Goal: Task Accomplishment & Management: Manage account settings

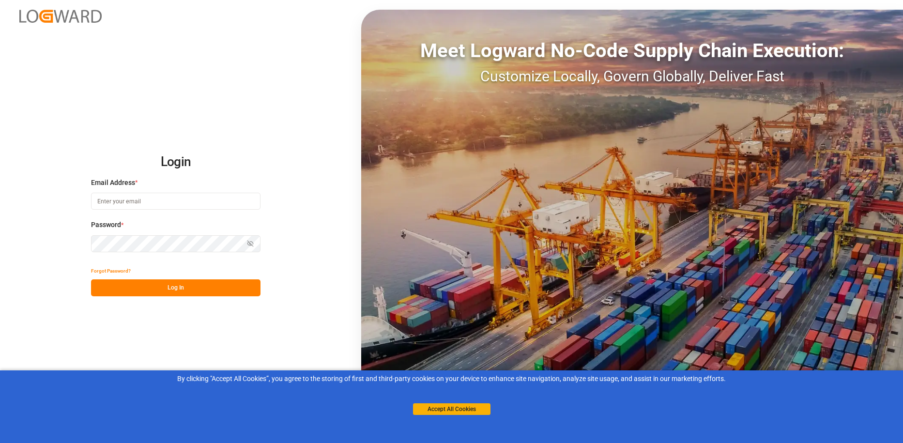
type input "[PERSON_NAME][EMAIL_ADDRESS][PERSON_NAME][DOMAIN_NAME]"
click at [179, 286] on button "Log In" at bounding box center [175, 287] width 169 height 17
click at [249, 244] on icon "button" at bounding box center [250, 243] width 7 height 7
click at [107, 284] on button "Log In" at bounding box center [175, 287] width 169 height 17
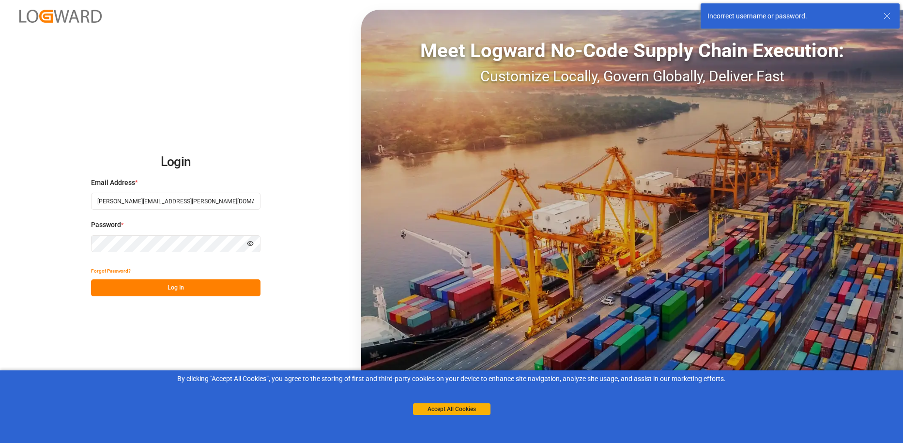
click at [205, 285] on button "Log In" at bounding box center [175, 287] width 169 height 17
click at [777, 13] on div "Incorrect username or password." at bounding box center [790, 16] width 167 height 10
click at [117, 206] on input "[PERSON_NAME][EMAIL_ADDRESS][PERSON_NAME][DOMAIN_NAME]" at bounding box center [175, 201] width 169 height 17
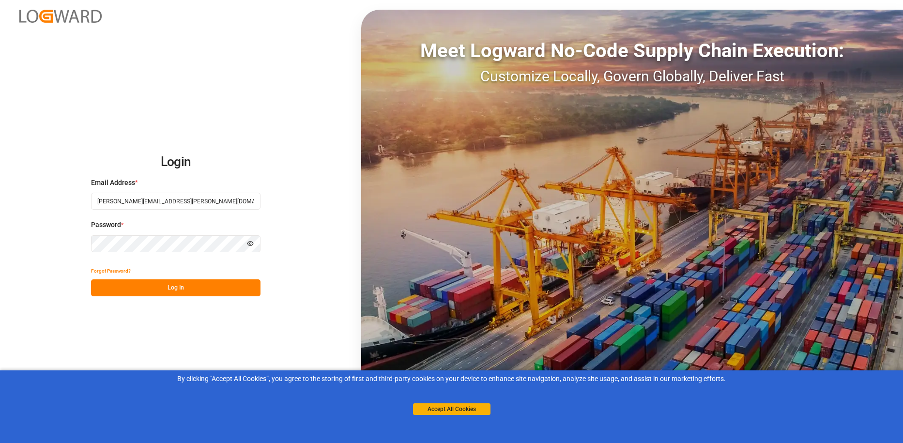
type input "amy.mcOwen@sefl.com"
click at [296, 226] on div "Login Email Address * amy.mcOwen@sefl.com Password * Hide password Forgot Passw…" at bounding box center [451, 221] width 903 height 443
click at [101, 270] on button "Forgot Password?" at bounding box center [111, 270] width 40 height 17
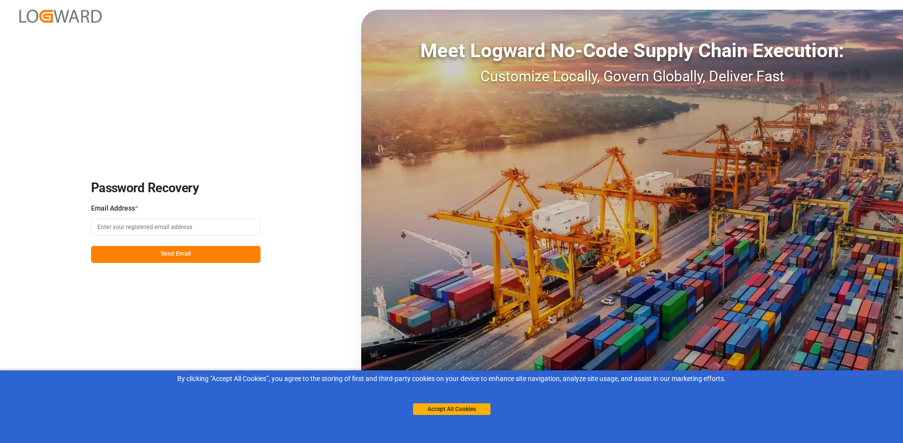
click at [183, 250] on button "Send Email" at bounding box center [175, 254] width 169 height 17
click at [174, 224] on input at bounding box center [175, 227] width 169 height 17
type input "amy.mcOwen@sefl.com"
click at [198, 255] on button "Send Email" at bounding box center [175, 254] width 169 height 17
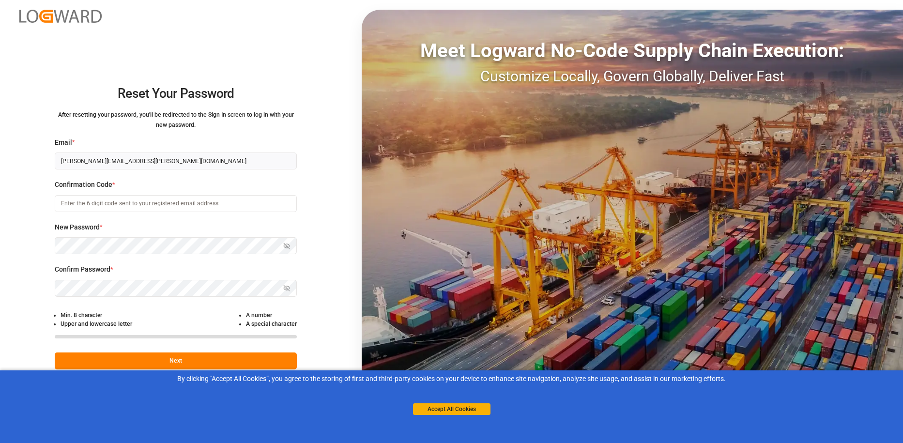
click at [335, 28] on div "Reset Your Password After resetting your password, you'll be redirected to the …" at bounding box center [176, 221] width 352 height 443
drag, startPoint x: 82, startPoint y: 279, endPoint x: 27, endPoint y: 171, distance: 121.5
click at [27, 171] on div "Reset Your Password After resetting your password, you'll be redirected to the …" at bounding box center [176, 221] width 352 height 443
paste input "Reset your password A request to reset your password was made for your account.…"
click at [18, 206] on div "Reset Your Password After resetting your password, you'll be redirected to the …" at bounding box center [176, 221] width 352 height 443
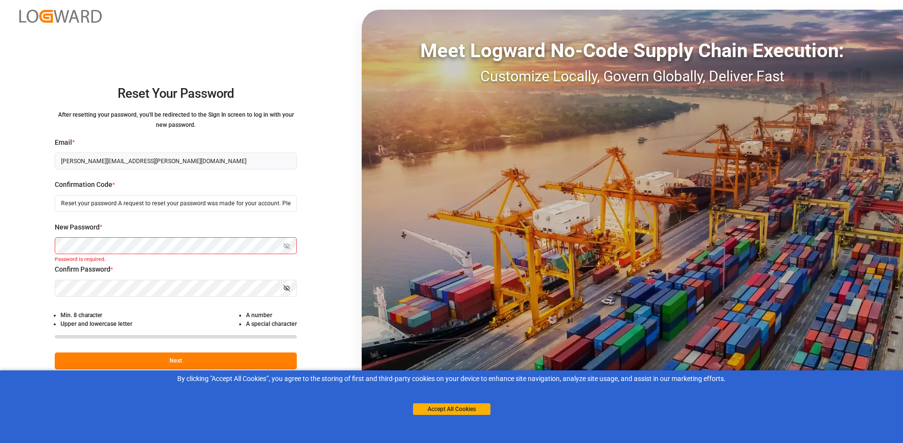
click at [315, 62] on div "Reset Your Password After resetting your password, you'll be redirected to the …" at bounding box center [176, 221] width 352 height 443
click at [287, 289] on icon "button" at bounding box center [286, 288] width 1 height 1
click at [152, 297] on div "Confirm Password * Hide password" at bounding box center [176, 285] width 242 height 43
click at [310, 269] on div "Reset Your Password After resetting your password, you'll be redirected to the …" at bounding box center [176, 221] width 352 height 443
click at [285, 246] on icon "button" at bounding box center [286, 246] width 7 height 7
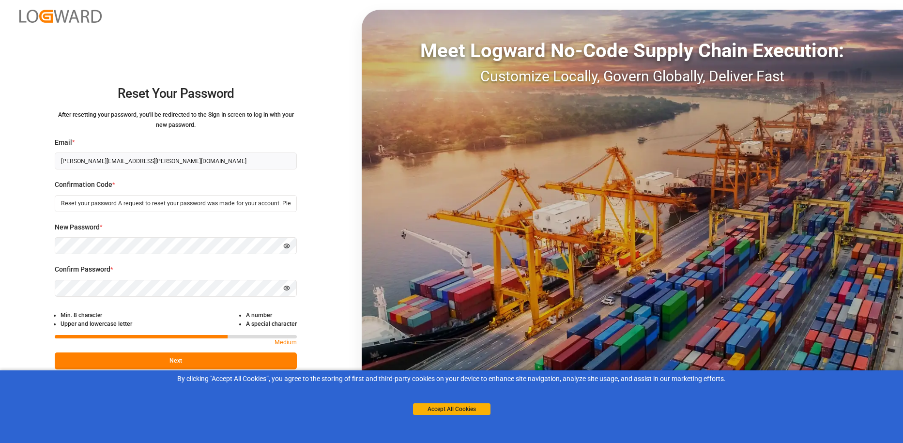
click at [168, 355] on button "Next" at bounding box center [176, 360] width 242 height 17
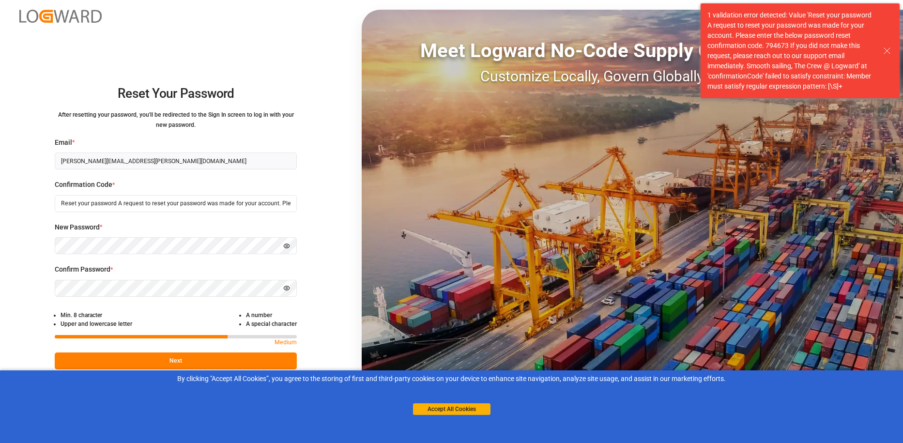
click at [198, 356] on button "Next" at bounding box center [176, 360] width 242 height 17
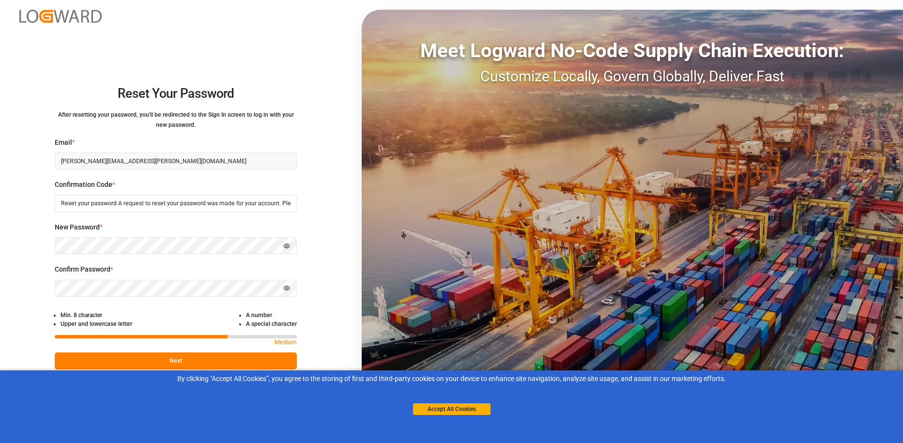
click at [183, 359] on button "Next" at bounding box center [176, 360] width 242 height 17
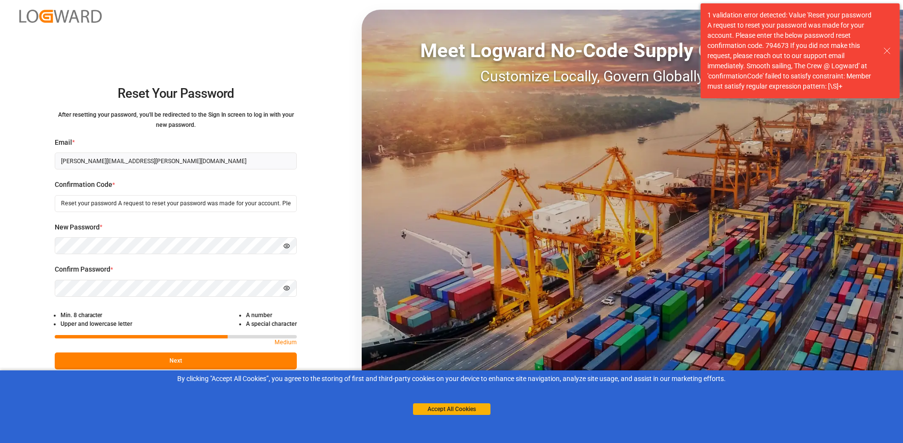
click at [171, 359] on button "Next" at bounding box center [176, 360] width 242 height 17
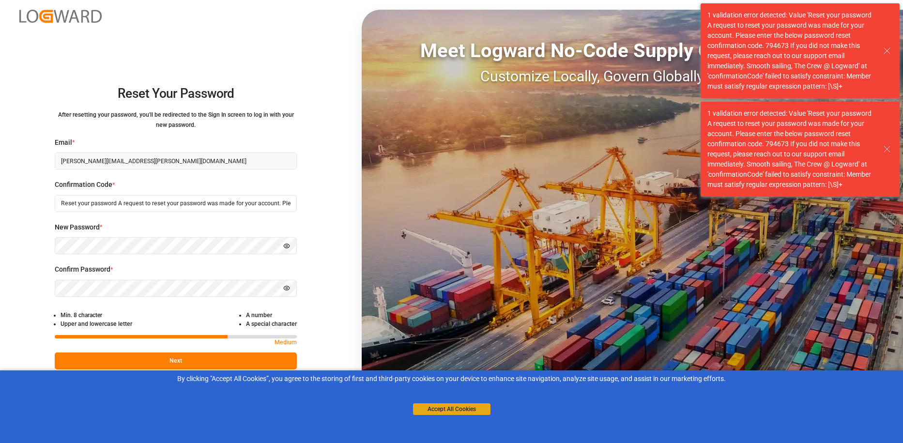
click at [450, 405] on button "Accept All Cookies" at bounding box center [451, 409] width 77 height 12
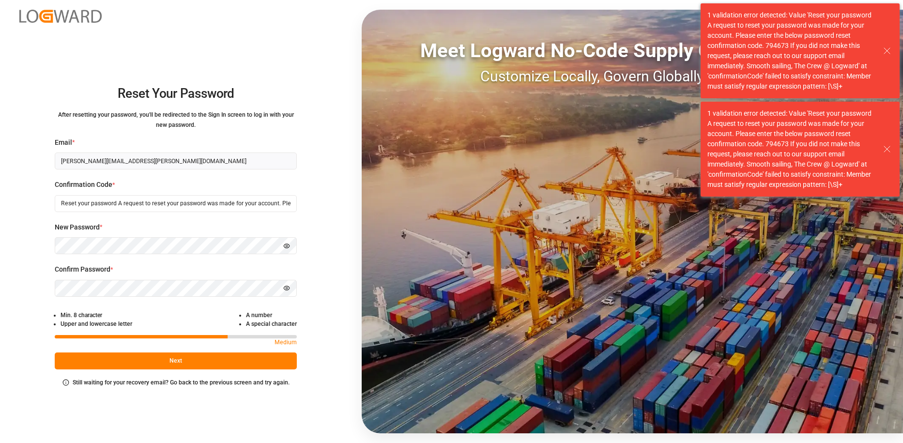
click at [175, 359] on button "Next" at bounding box center [176, 360] width 242 height 17
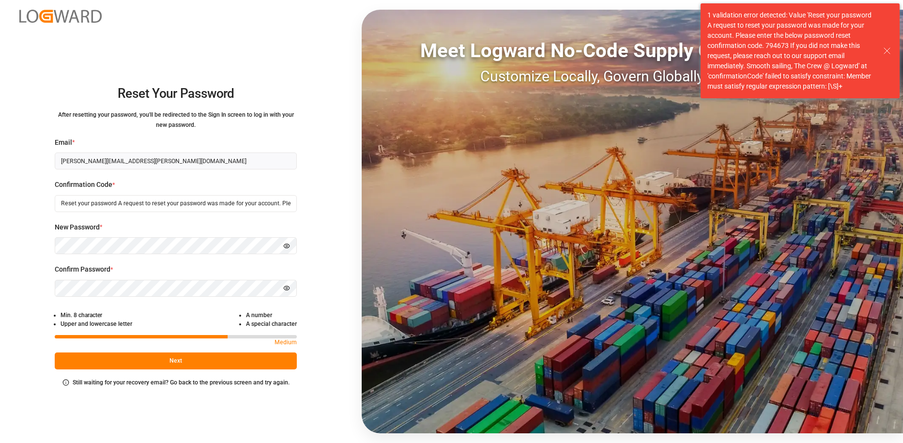
click at [175, 359] on button "Next" at bounding box center [176, 360] width 242 height 17
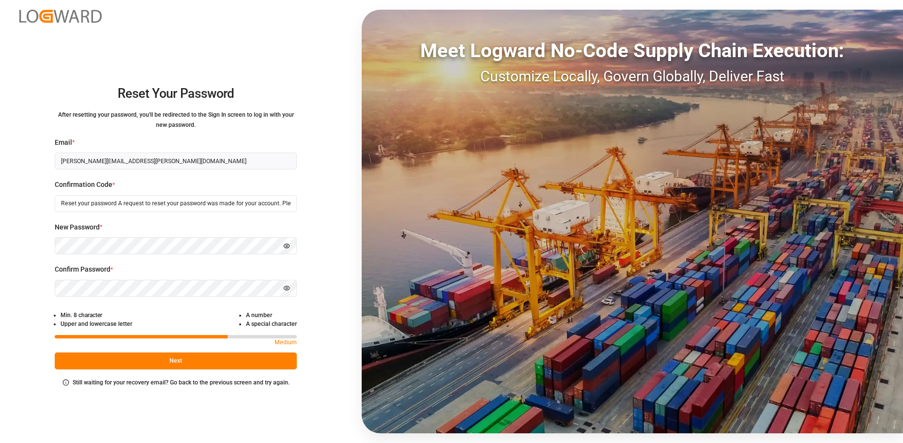
click at [162, 204] on input "Reset your password A request to reset your password was made for your account.…" at bounding box center [176, 203] width 242 height 17
click at [289, 244] on icon "button" at bounding box center [286, 246] width 7 height 7
click at [287, 288] on circle "button" at bounding box center [287, 289] width 2 height 2
click at [171, 364] on button "Next" at bounding box center [176, 360] width 242 height 17
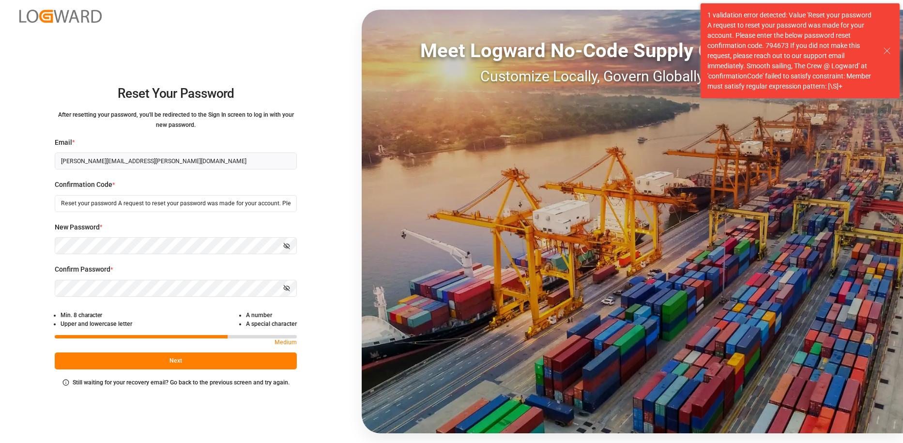
click at [220, 360] on button "Next" at bounding box center [176, 360] width 242 height 17
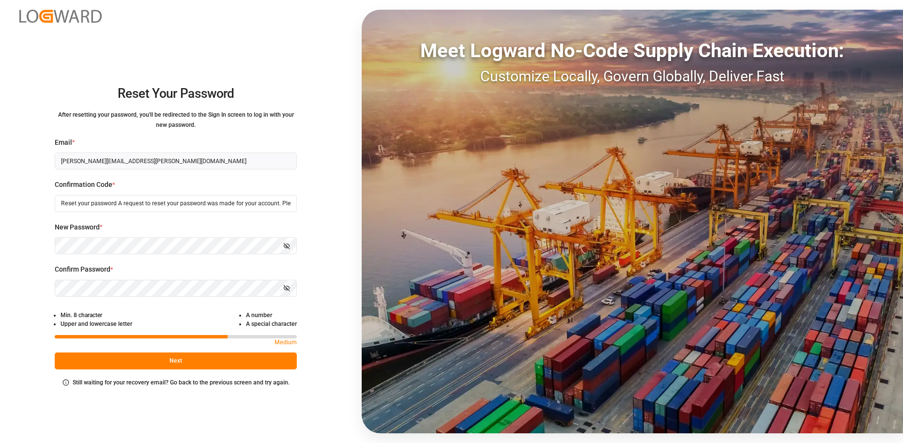
click at [228, 237] on div "New Password * Show password" at bounding box center [176, 243] width 242 height 43
click at [117, 206] on input "Reset your password A request to reset your password was made for your account.…" at bounding box center [176, 203] width 242 height 17
paste input "Reset your password A request to reset your password was made for your account.…"
click at [157, 201] on input "Reset your pReset your password A request to reset your password was made for y…" at bounding box center [176, 203] width 242 height 17
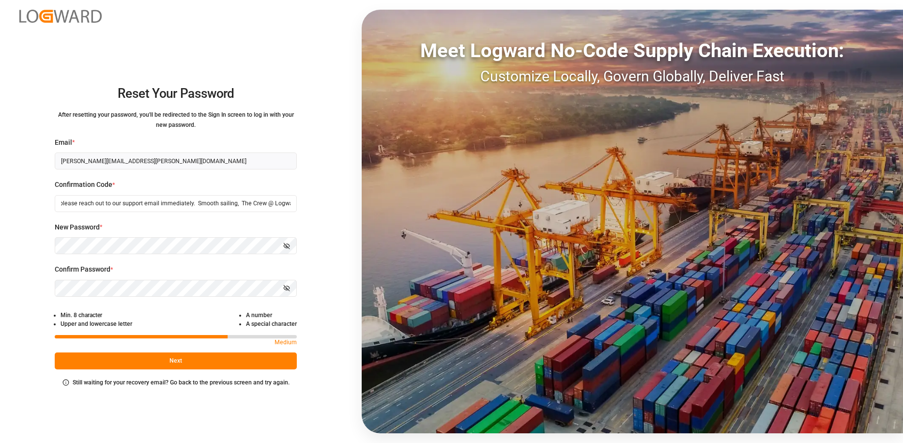
type input "Reset your pReset your password A request to reset your password was made for y…"
click at [188, 356] on button "Next" at bounding box center [176, 360] width 242 height 17
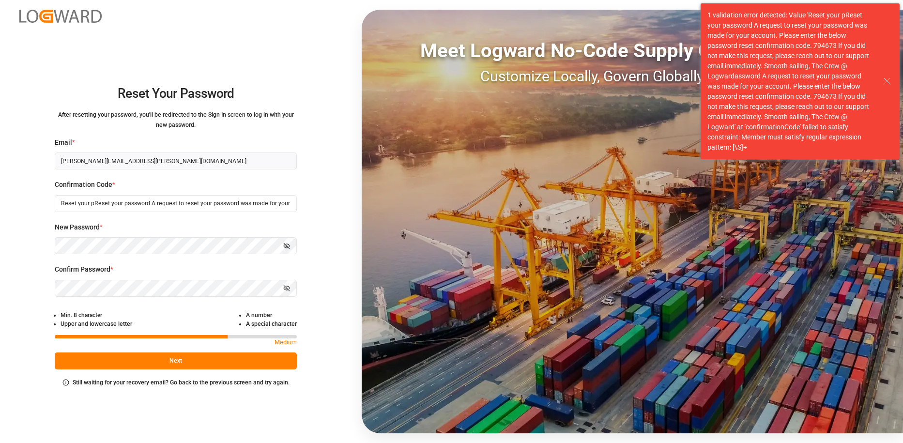
click at [181, 357] on button "Next" at bounding box center [176, 360] width 242 height 17
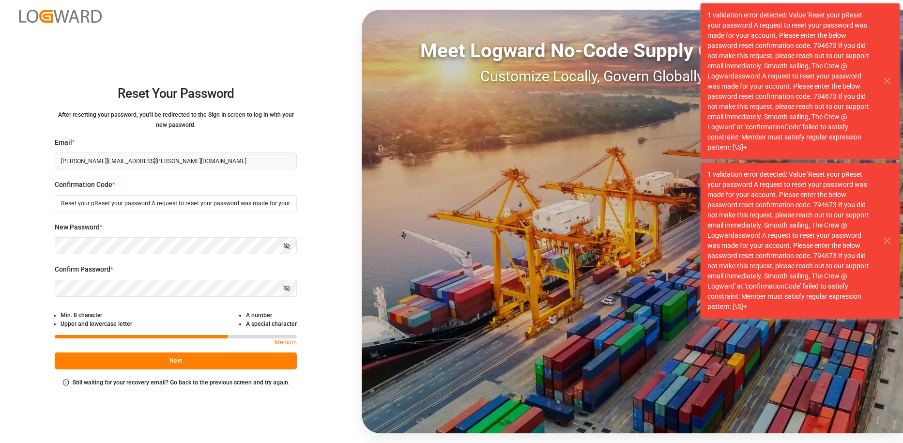
click at [144, 362] on button "Next" at bounding box center [176, 360] width 242 height 17
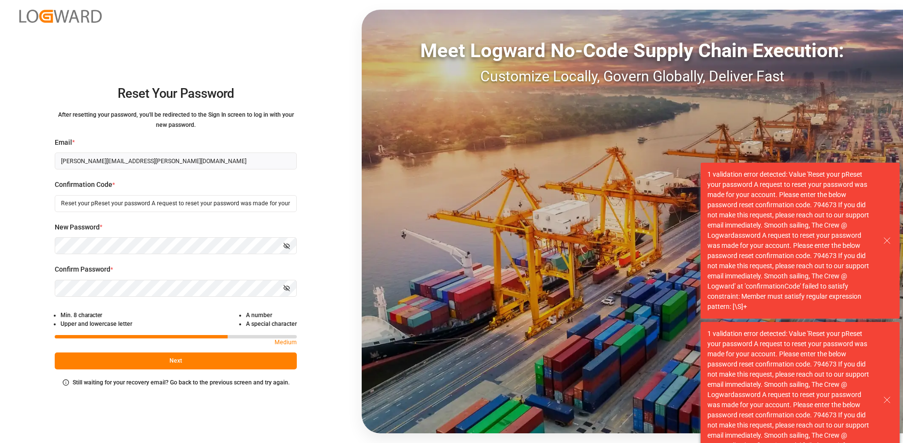
click at [175, 362] on button "Next" at bounding box center [176, 360] width 242 height 17
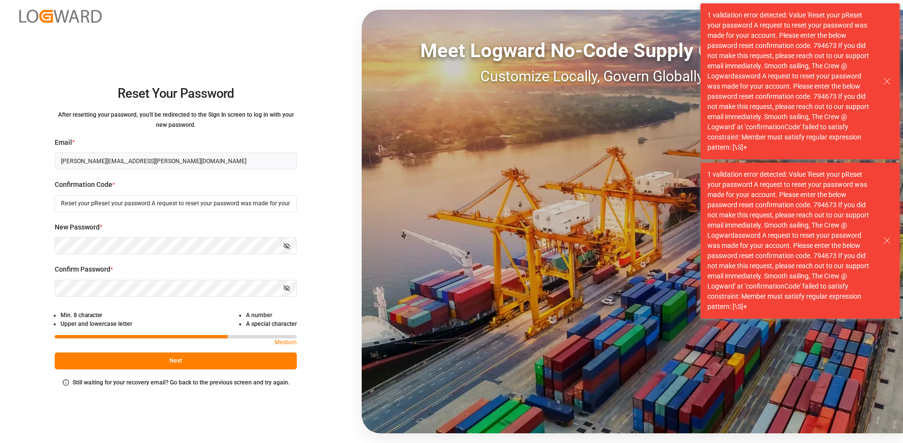
click at [132, 207] on input "Reset your pReset your password A request to reset your password was made for y…" at bounding box center [176, 203] width 242 height 17
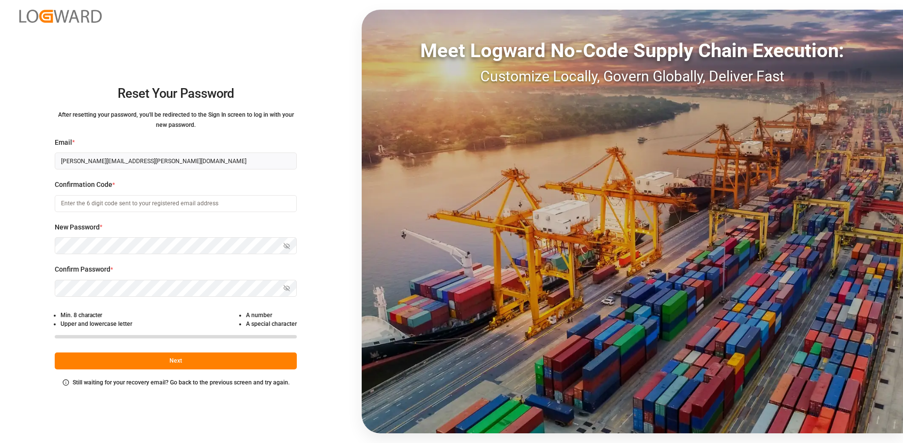
click at [140, 202] on input at bounding box center [176, 203] width 242 height 17
type input "amy.mcOwen@sefl.com"
click at [171, 361] on button "Next" at bounding box center [176, 360] width 242 height 17
drag, startPoint x: 23, startPoint y: 338, endPoint x: 21, endPoint y: 334, distance: 5.2
click at [22, 338] on div "Reset Your Password After resetting your password, you'll be redirected to the …" at bounding box center [176, 221] width 352 height 443
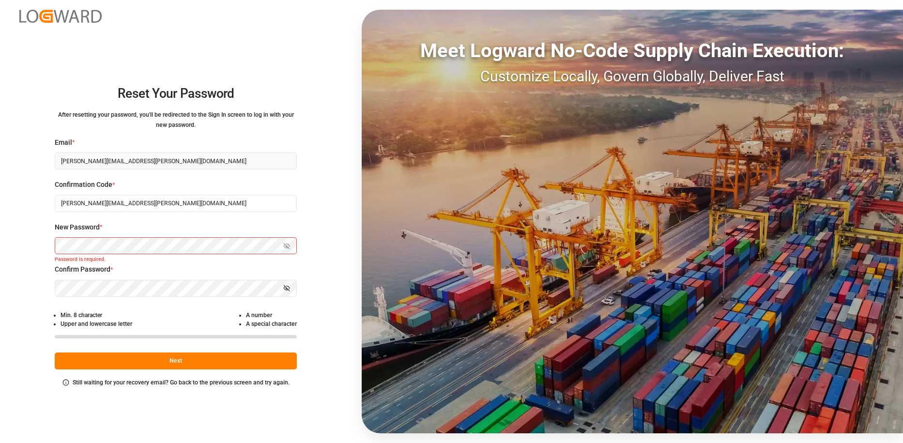
click at [285, 286] on icon "button" at bounding box center [287, 288] width 6 height 6
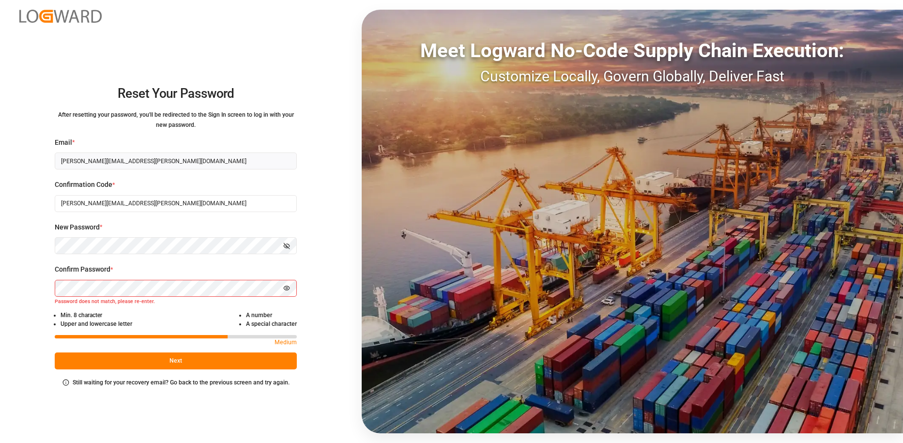
click at [285, 247] on icon "button" at bounding box center [286, 246] width 7 height 7
click at [180, 356] on button "Next" at bounding box center [176, 360] width 242 height 17
click at [196, 360] on button "Next" at bounding box center [176, 360] width 242 height 17
click at [283, 342] on p "Medium" at bounding box center [285, 343] width 22 height 10
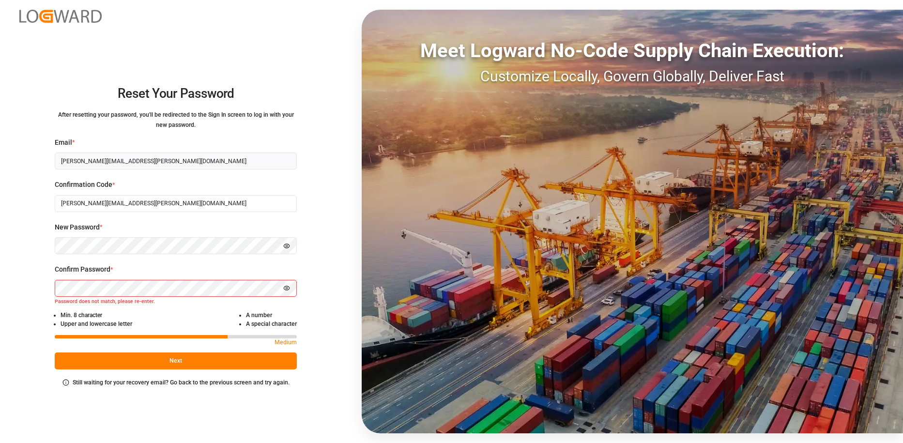
click at [282, 325] on small "A special character" at bounding box center [271, 323] width 51 height 7
click at [284, 288] on icon "button" at bounding box center [287, 288] width 6 height 4
click at [63, 29] on div "Reset Your Password After resetting your password, you'll be redirected to the …" at bounding box center [176, 221] width 352 height 443
click at [199, 358] on button "Next" at bounding box center [176, 360] width 242 height 17
click at [179, 358] on button "Next" at bounding box center [176, 360] width 242 height 17
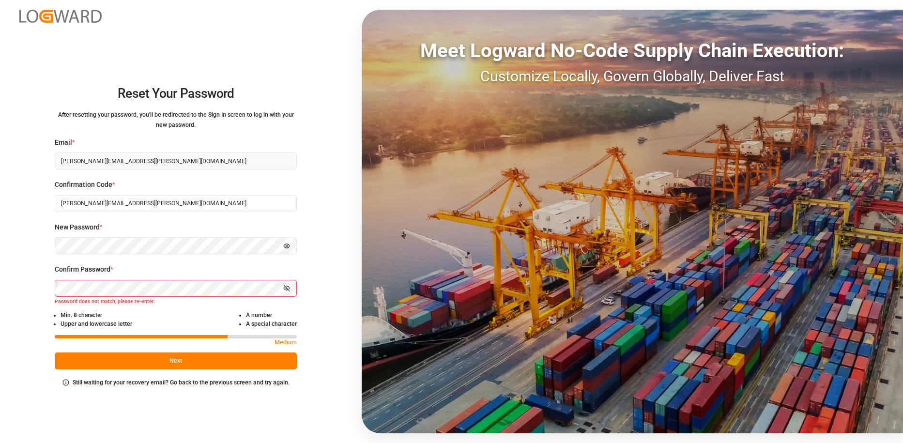
click at [287, 289] on icon "button" at bounding box center [286, 288] width 7 height 7
click at [170, 364] on button "Next" at bounding box center [176, 360] width 242 height 17
click at [171, 363] on button "Next" at bounding box center [176, 360] width 242 height 17
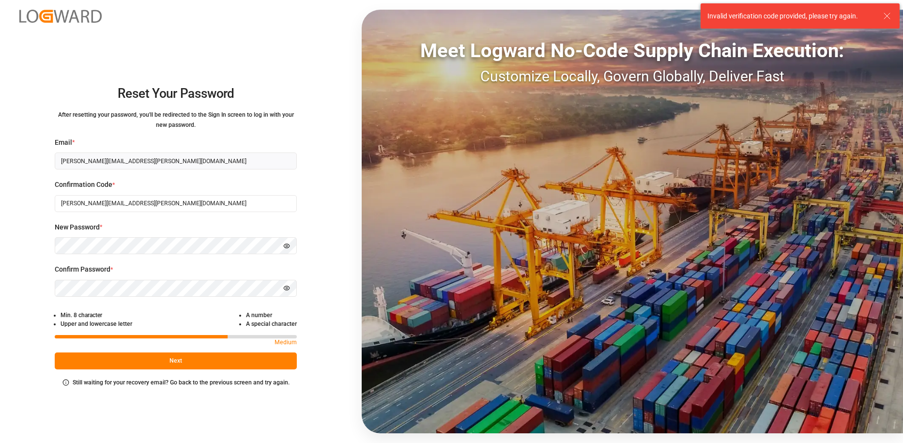
click at [171, 363] on button "Next" at bounding box center [176, 360] width 242 height 17
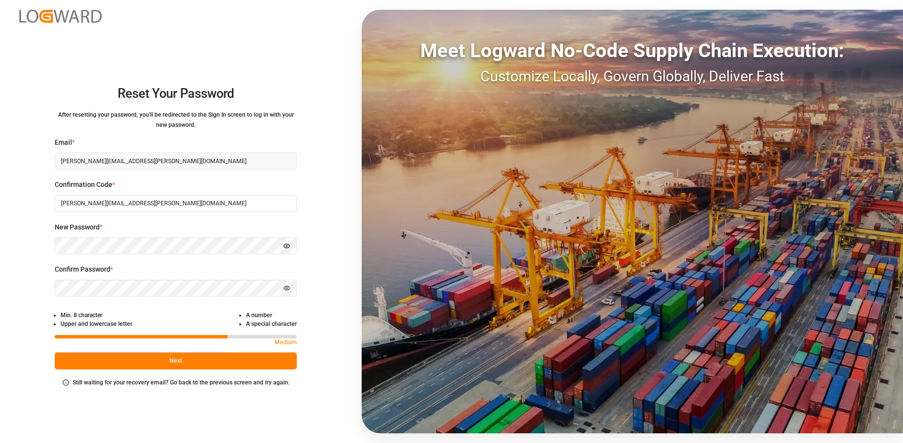
click at [289, 245] on icon "button" at bounding box center [287, 246] width 6 height 4
click at [143, 199] on input "amy.mcOwen@sefl.com" at bounding box center [176, 203] width 242 height 17
drag, startPoint x: 60, startPoint y: 203, endPoint x: 188, endPoint y: 207, distance: 128.8
click at [188, 207] on input "amy.mcOwen@sefl.com" at bounding box center [176, 203] width 242 height 17
paste input "Reset your password A request to reset your password was made for your account.…"
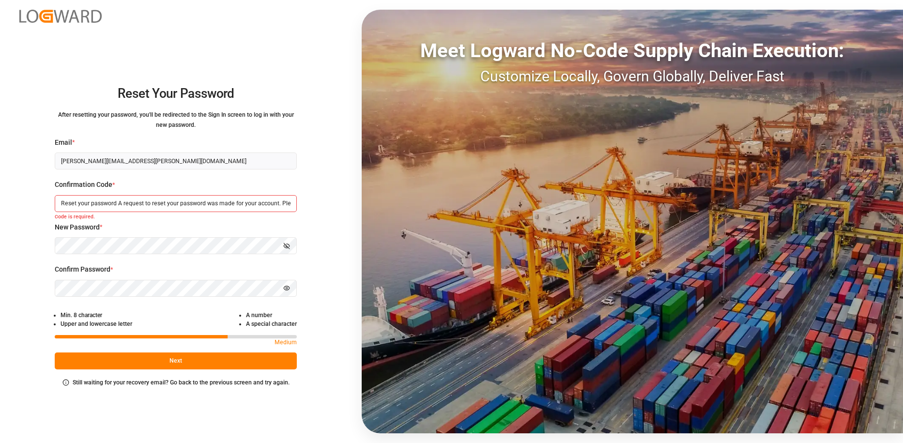
scroll to position [0, 490]
paste input "Reset your password A request to reset your password was made for your account.…"
click at [105, 195] on input "Reset your password A request to reset your password was made for your account.…" at bounding box center [176, 203] width 242 height 17
click at [111, 201] on input "Reset your password A request to reset your password was made for your account.…" at bounding box center [176, 203] width 242 height 17
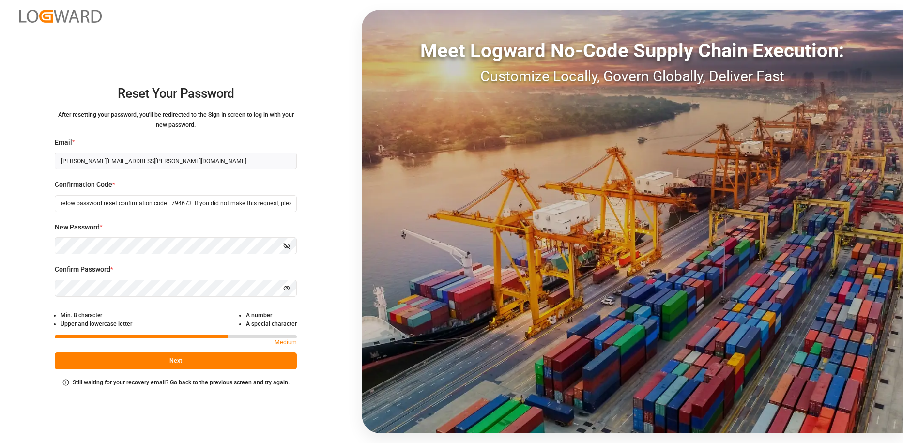
drag, startPoint x: 61, startPoint y: 200, endPoint x: 345, endPoint y: 207, distance: 284.3
click at [345, 207] on div "Reset Your Password After resetting your password, you'll be redirected to the …" at bounding box center [176, 221] width 352 height 443
type input "d"
type input "794673"
click at [187, 361] on button "Next" at bounding box center [176, 360] width 242 height 17
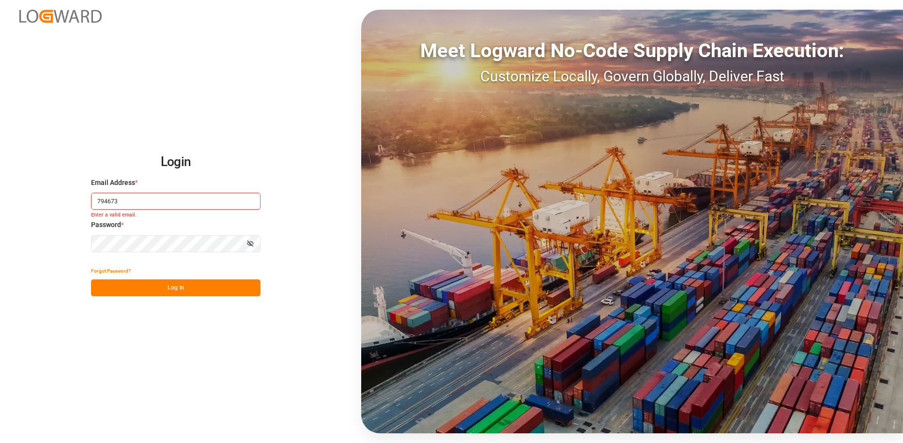
click at [183, 289] on button "Log In" at bounding box center [175, 287] width 169 height 17
click at [179, 287] on button "Log In" at bounding box center [175, 287] width 169 height 17
click at [135, 193] on input "794673" at bounding box center [175, 201] width 169 height 17
click at [163, 288] on button "Log In" at bounding box center [175, 287] width 169 height 17
click at [256, 243] on button "Show password" at bounding box center [250, 243] width 20 height 17
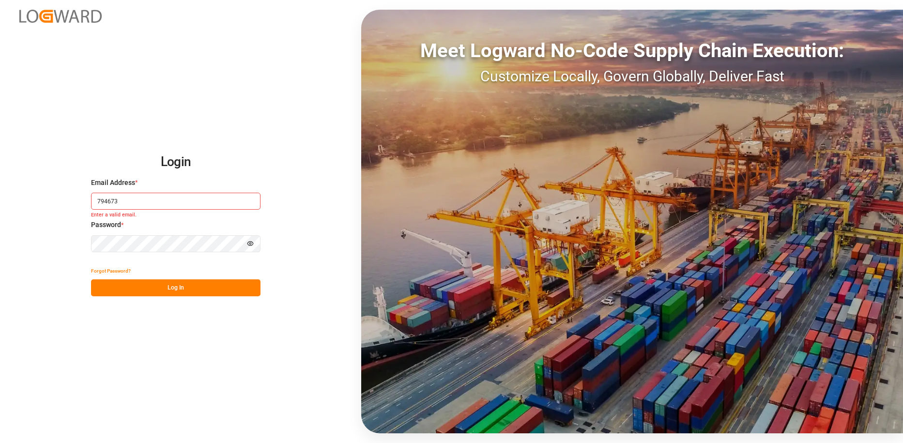
click at [206, 285] on button "Log In" at bounding box center [175, 287] width 169 height 17
click at [180, 289] on button "Log In" at bounding box center [175, 287] width 169 height 17
click at [167, 210] on input "794673" at bounding box center [175, 201] width 169 height 17
type input "[PERSON_NAME][EMAIL_ADDRESS][PERSON_NAME][DOMAIN_NAME]"
click at [185, 288] on button "Log In" at bounding box center [175, 287] width 169 height 17
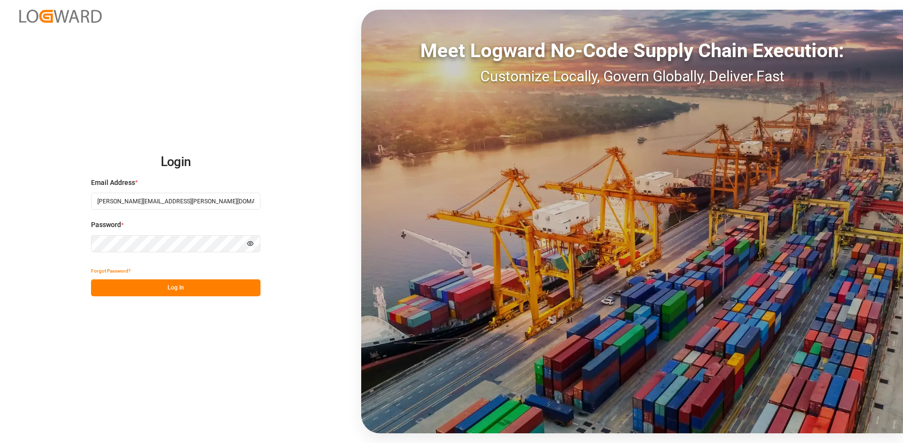
drag, startPoint x: 98, startPoint y: 201, endPoint x: 218, endPoint y: 219, distance: 121.4
click at [218, 219] on div "Email Address * amy.mcowen@sefl.com" at bounding box center [175, 199] width 169 height 43
type input "msvms"
drag, startPoint x: 99, startPoint y: 204, endPoint x: 142, endPoint y: 205, distance: 43.6
click at [142, 205] on input "msvms" at bounding box center [175, 201] width 169 height 17
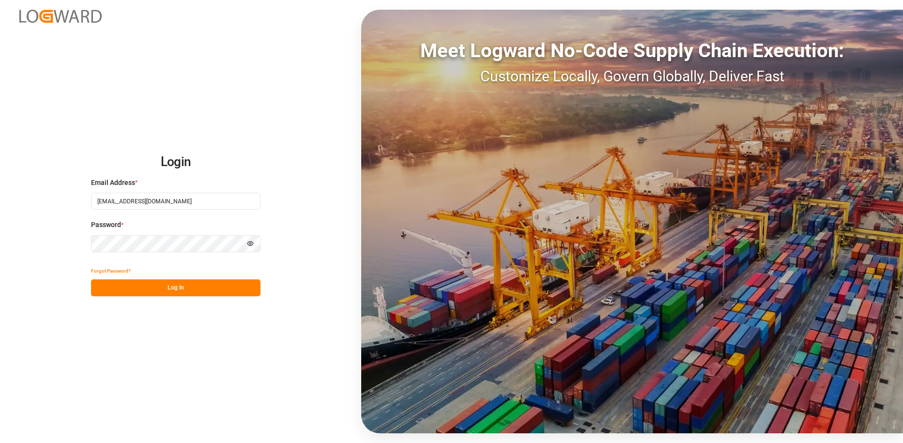
click at [161, 279] on button "Log In" at bounding box center [175, 287] width 169 height 17
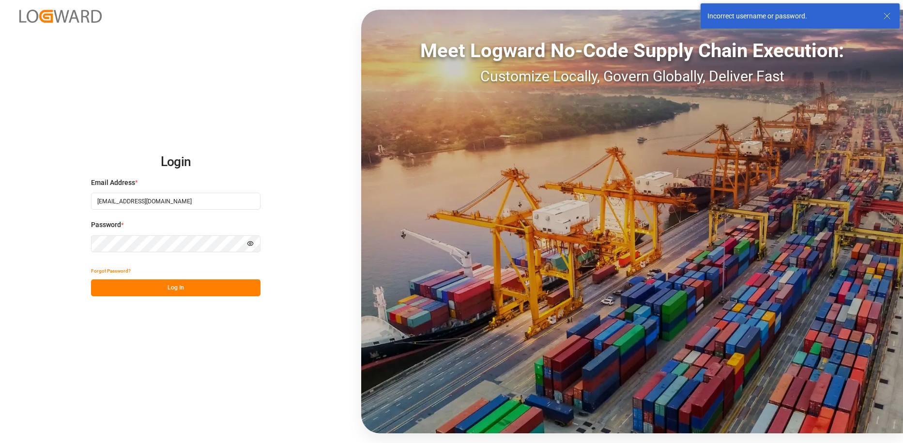
click at [212, 287] on button "Log In" at bounding box center [175, 287] width 169 height 17
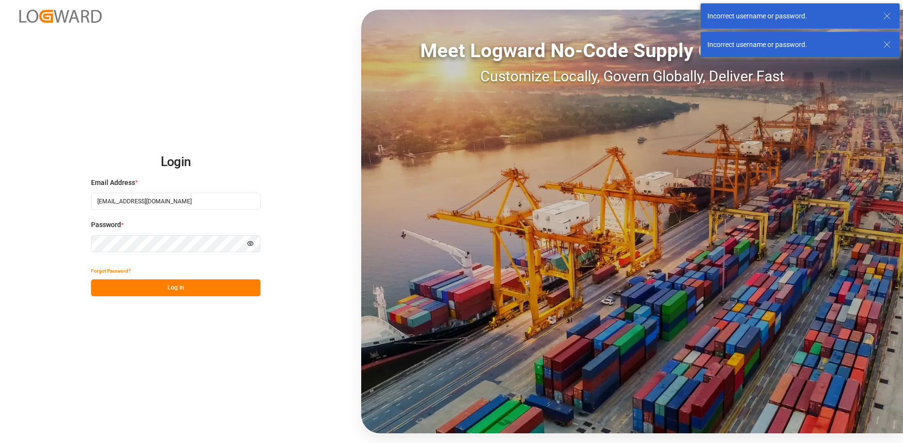
click at [178, 286] on button "Log In" at bounding box center [175, 287] width 169 height 17
click at [250, 245] on icon "button" at bounding box center [250, 244] width 6 height 4
click at [129, 197] on input "MPS@sefl.com" at bounding box center [175, 201] width 169 height 17
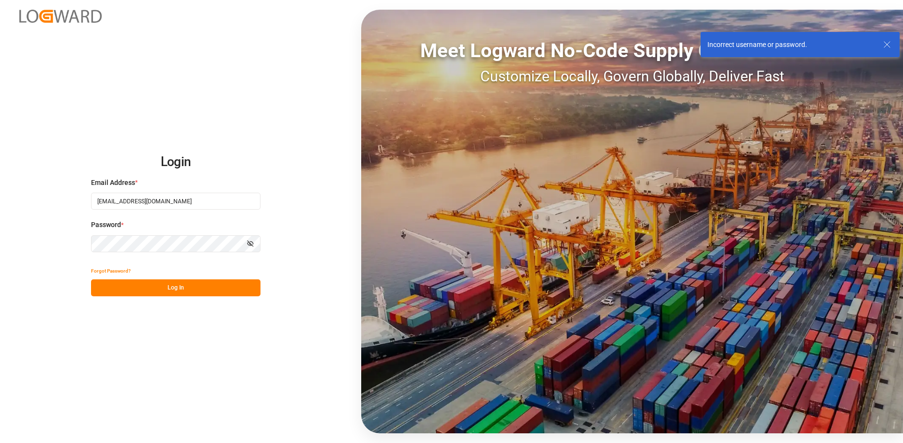
type input "[PERSON_NAME][EMAIL_ADDRESS][PERSON_NAME][DOMAIN_NAME]"
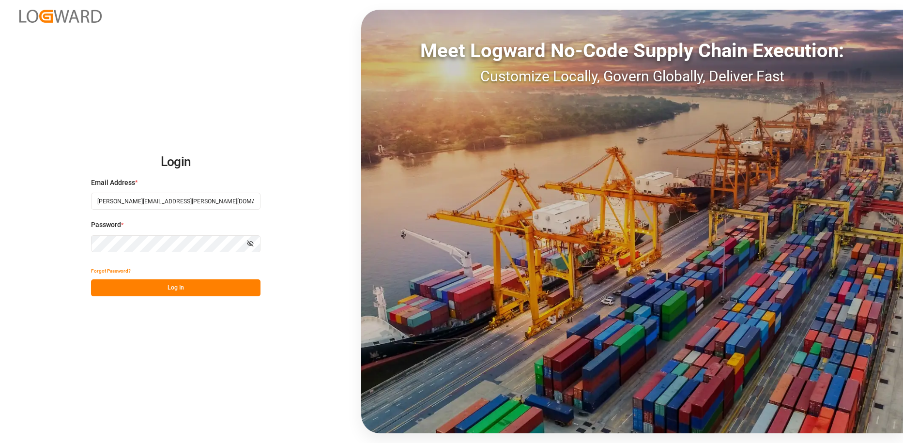
click at [173, 290] on button "Log In" at bounding box center [175, 287] width 169 height 17
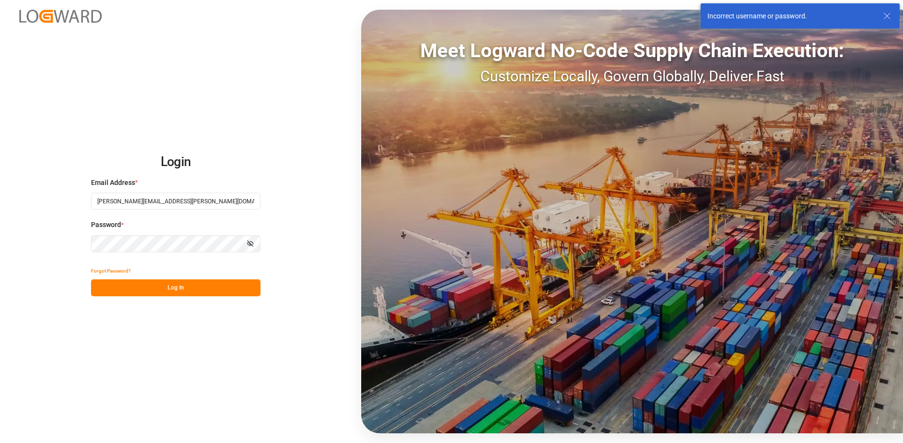
click at [250, 244] on icon "button" at bounding box center [249, 243] width 1 height 1
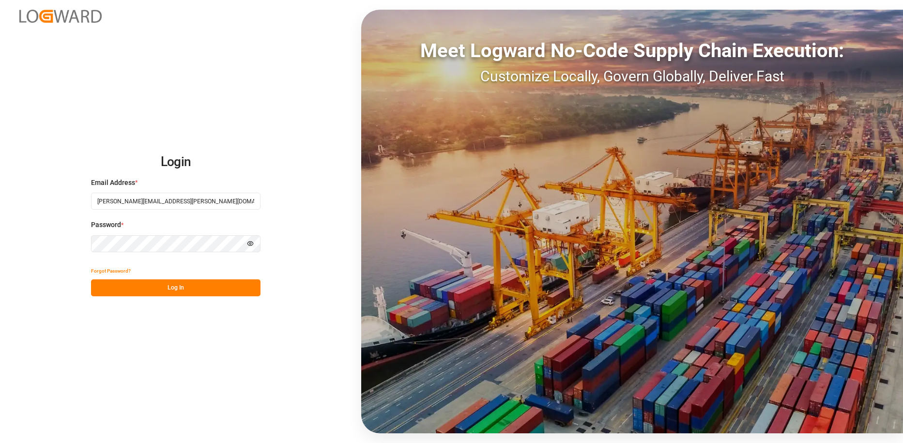
click at [181, 286] on button "Log In" at bounding box center [175, 287] width 169 height 17
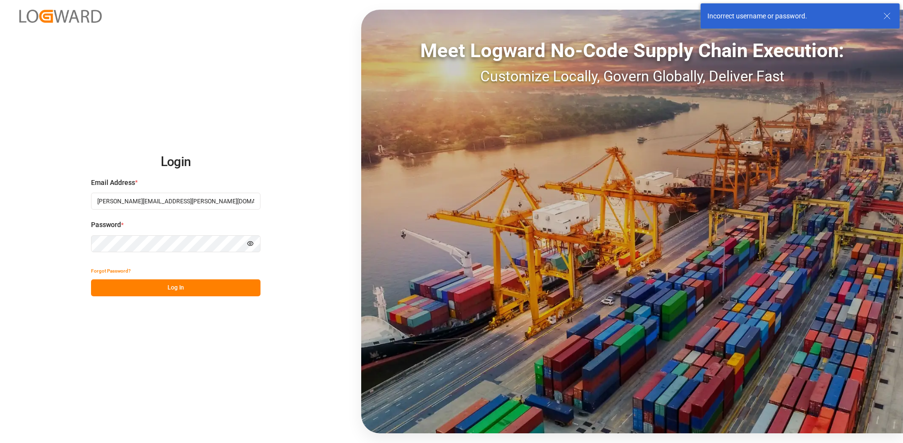
click at [175, 289] on button "Log In" at bounding box center [175, 287] width 169 height 17
click at [775, 15] on div "Incorrect username or password." at bounding box center [790, 16] width 167 height 10
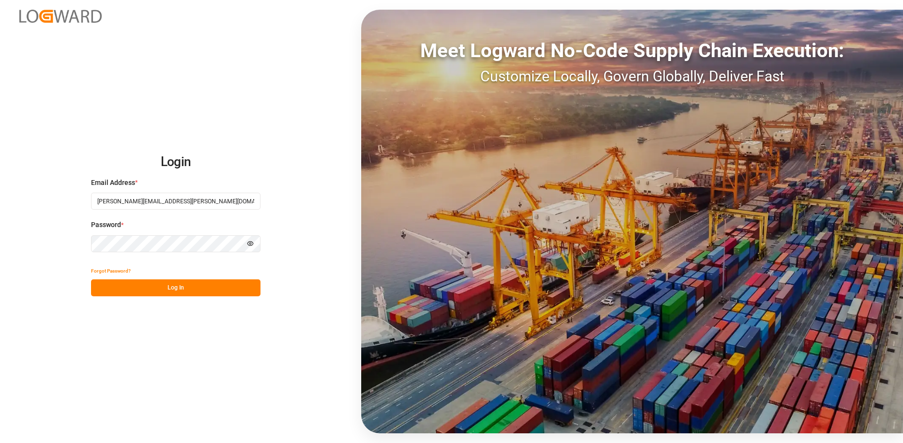
click at [203, 290] on button "Log In" at bounding box center [175, 287] width 169 height 17
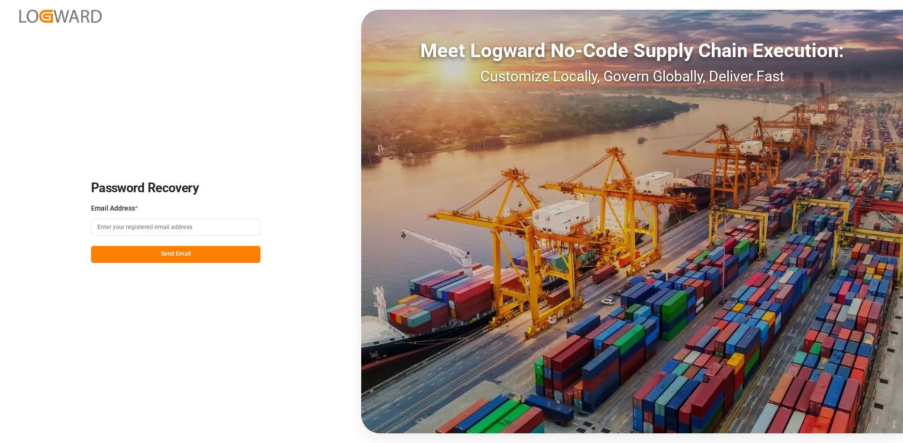
click at [546, 73] on div "Customize Locally, Govern Globally, Deliver Fast" at bounding box center [632, 76] width 542 height 22
click at [706, 69] on div "Customize Locally, Govern Globally, Deliver Fast" at bounding box center [632, 76] width 542 height 22
click at [117, 229] on input at bounding box center [175, 227] width 169 height 17
type input "MPS@sefl.com"
click at [154, 256] on button "Send Email" at bounding box center [175, 254] width 169 height 17
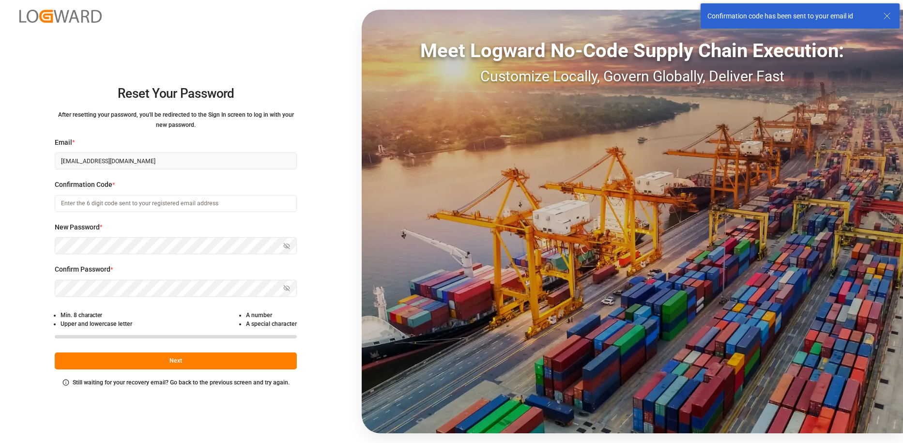
type input "[PERSON_NAME][EMAIL_ADDRESS][PERSON_NAME][DOMAIN_NAME]"
click at [136, 356] on button "Next" at bounding box center [176, 360] width 242 height 17
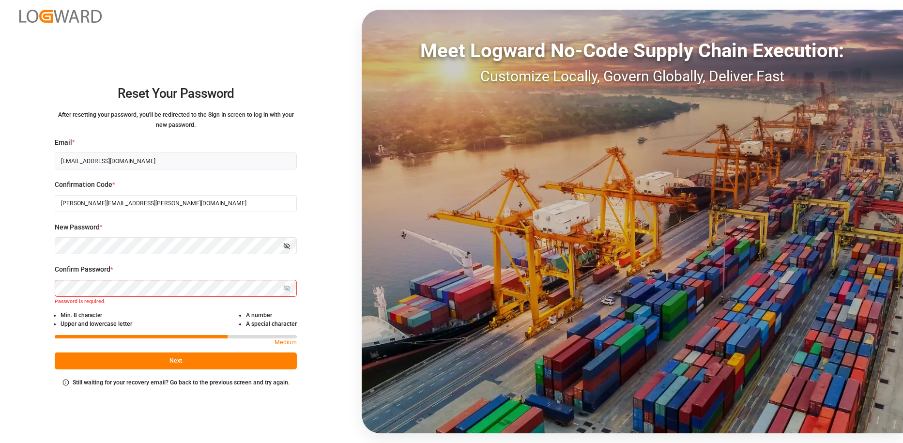
click at [287, 247] on icon "button" at bounding box center [286, 245] width 1 height 1
click at [177, 365] on button "Next" at bounding box center [176, 360] width 242 height 17
click at [178, 357] on button "Next" at bounding box center [176, 360] width 242 height 17
click at [85, 299] on small "Password does not match, please re-enter." at bounding box center [176, 302] width 242 height 9
click at [287, 289] on icon "button" at bounding box center [286, 288] width 7 height 7
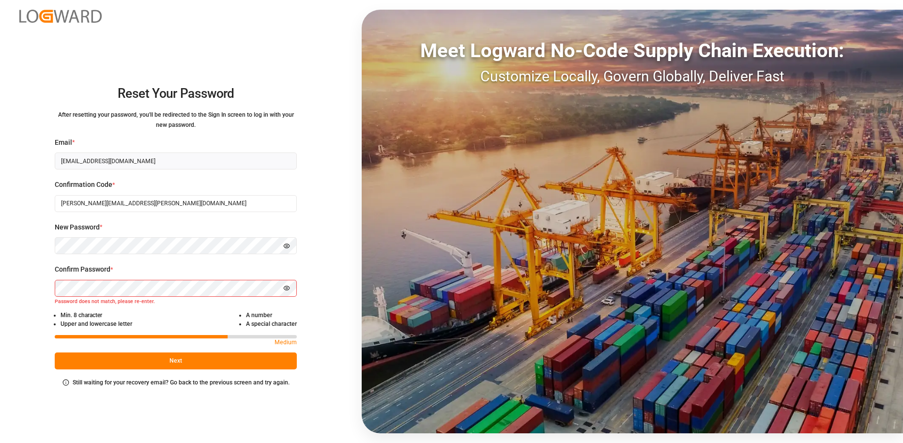
click at [180, 355] on button "Next" at bounding box center [176, 360] width 242 height 17
click at [84, 301] on small "Password does not match, please re-enter." at bounding box center [176, 302] width 242 height 9
click at [143, 301] on small "Password does not match, please re-enter." at bounding box center [176, 302] width 242 height 9
click at [181, 364] on button "Next" at bounding box center [176, 360] width 242 height 17
click at [184, 383] on small "Still waiting for your recovery email? Go back to the previous screen and try a…" at bounding box center [181, 382] width 217 height 7
